Goal: Entertainment & Leisure: Browse casually

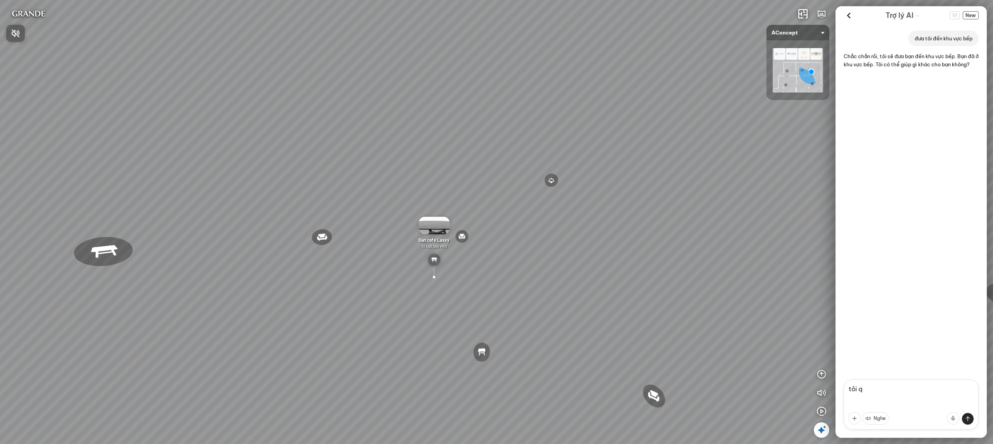
click at [885, 386] on div at bounding box center [496, 222] width 993 height 444
click at [885, 386] on textarea "tôi q" at bounding box center [910, 404] width 135 height 50
drag, startPoint x: 410, startPoint y: 178, endPoint x: 406, endPoint y: 177, distance: 4.3
click at [406, 177] on div "Đèn [PERSON_NAME] 5.300.000 VND Giường ngủ Palima 19.000.000 VND Ghế thư giãn N…" at bounding box center [496, 222] width 993 height 444
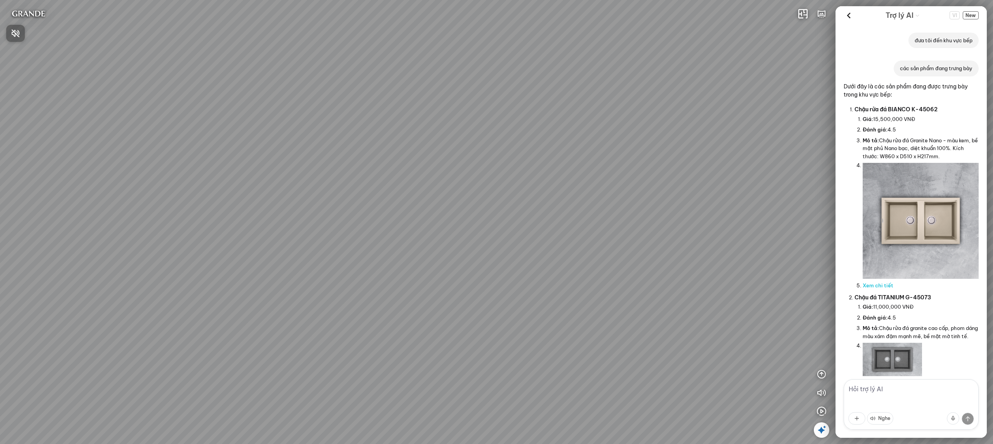
scroll to position [1388, 0]
